Goal: Connect with others: Connect with others

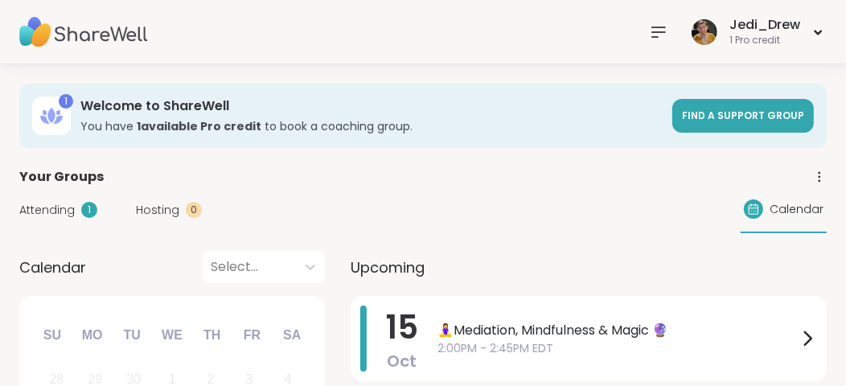
click at [649, 34] on icon at bounding box center [658, 32] width 19 height 19
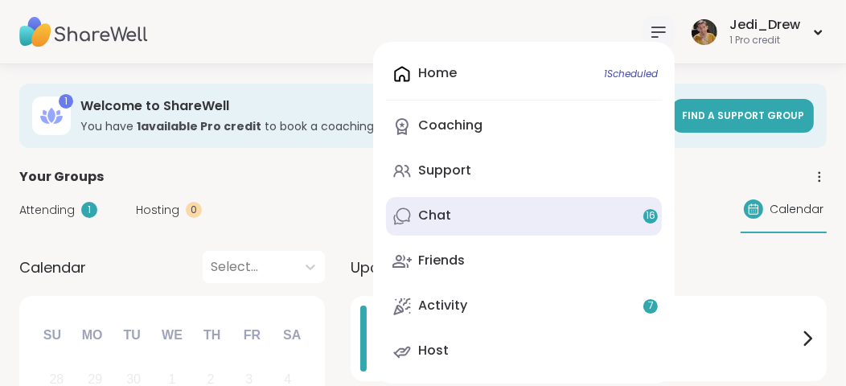
click at [441, 209] on div "Chat 16" at bounding box center [434, 216] width 33 height 18
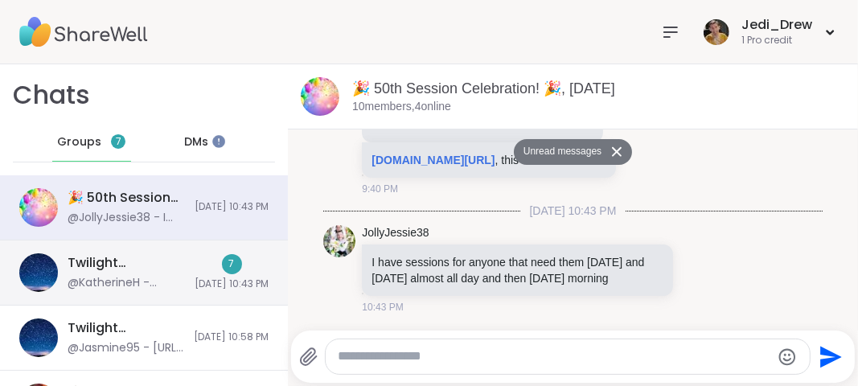
click at [128, 277] on div "@KatherineH - Thanks for hosting Jasmine!" at bounding box center [126, 283] width 117 height 16
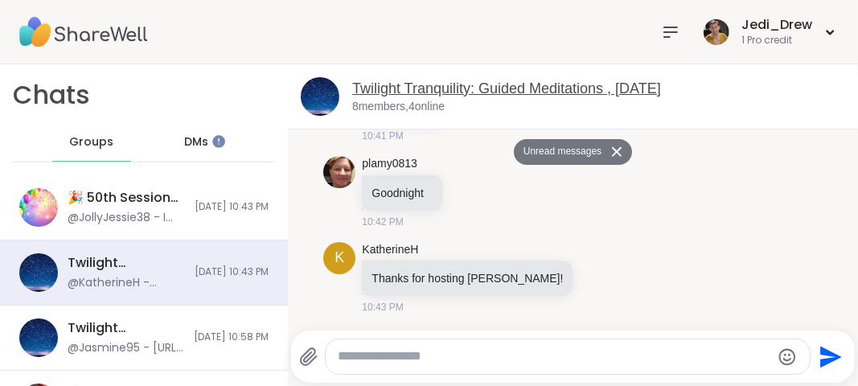
click at [422, 86] on link "Twilight Tranquility: Guided Meditations , Oct 13" at bounding box center [506, 88] width 309 height 16
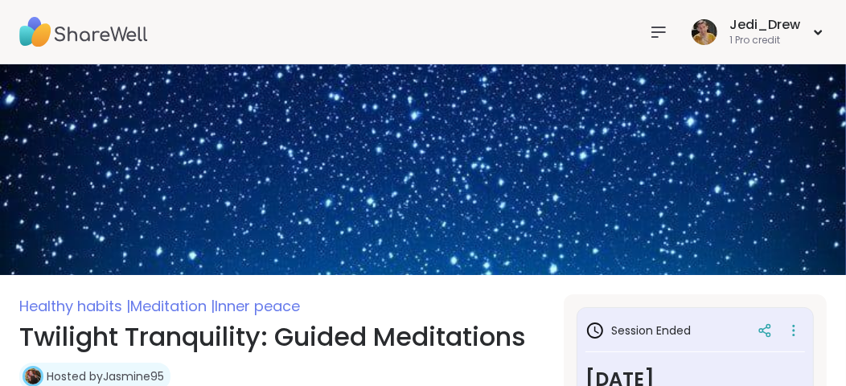
scroll to position [241, 0]
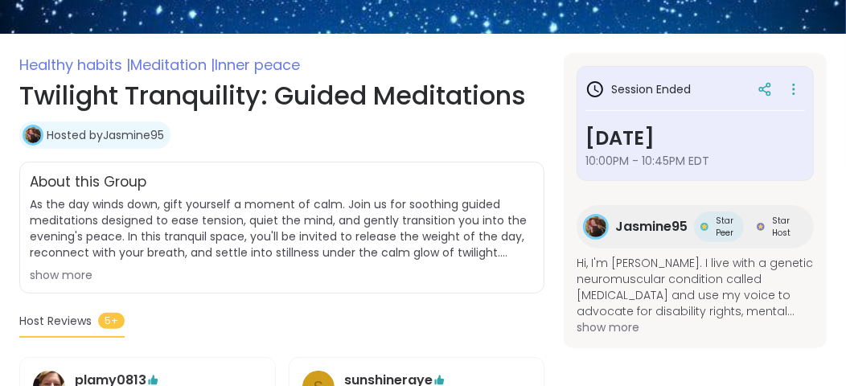
click at [673, 220] on span "Jasmine95" at bounding box center [651, 226] width 72 height 19
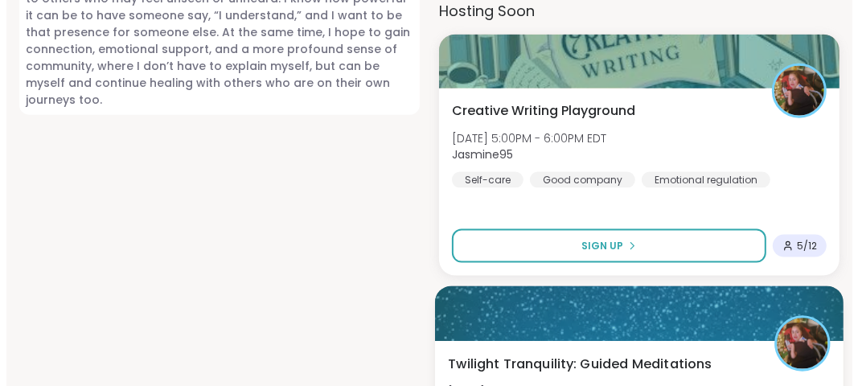
scroll to position [1285, 0]
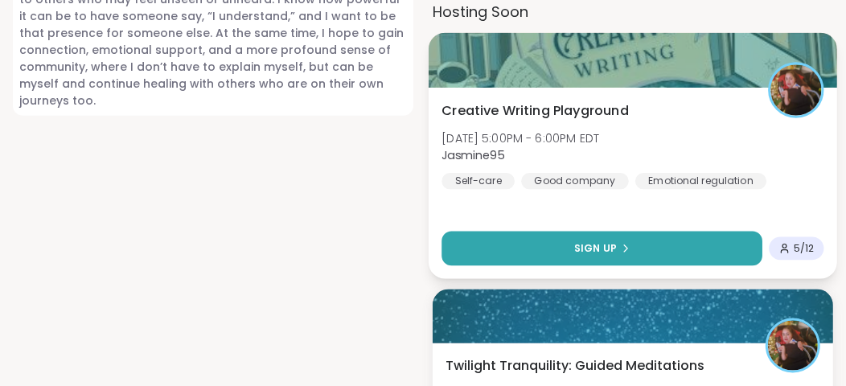
click at [613, 249] on span "Sign Up" at bounding box center [595, 248] width 43 height 14
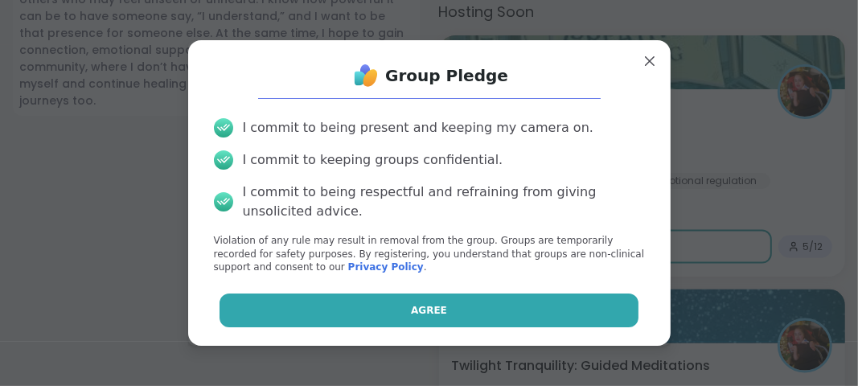
click at [552, 315] on button "Agree" at bounding box center [428, 310] width 419 height 34
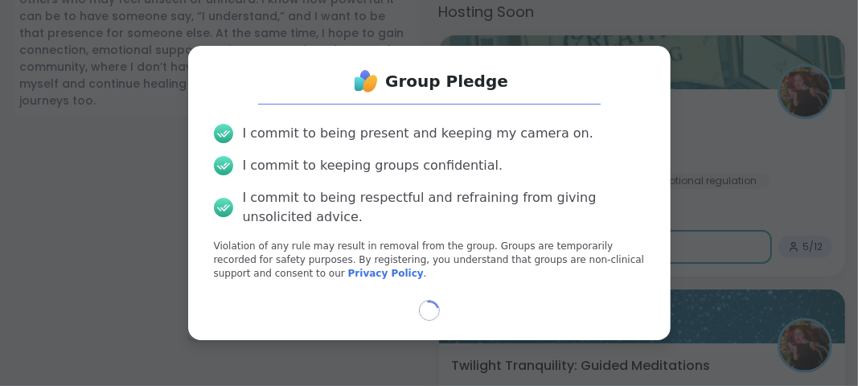
select select "**"
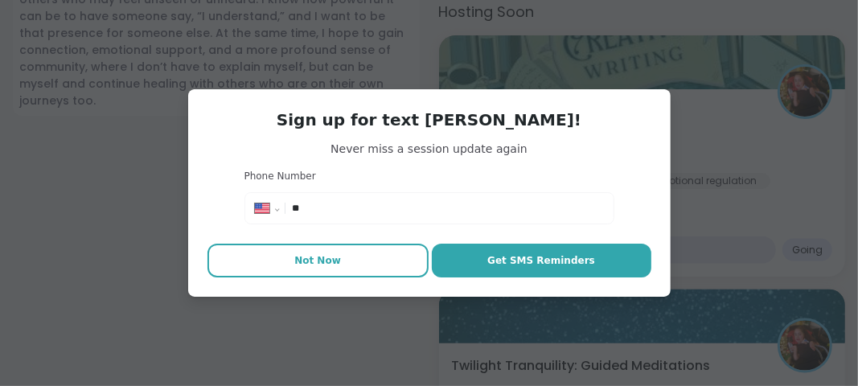
click at [339, 274] on button "Not Now" at bounding box center [317, 261] width 221 height 34
